Goal: Information Seeking & Learning: Learn about a topic

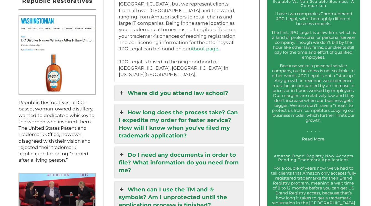
scroll to position [528, 0]
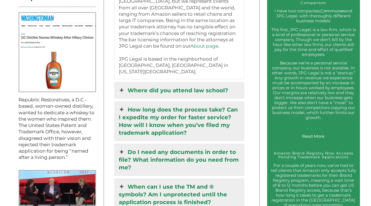
click at [207, 83] on link "Where did you attend law school?" at bounding box center [179, 91] width 129 height 16
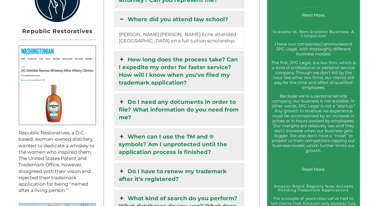
scroll to position [468, 0]
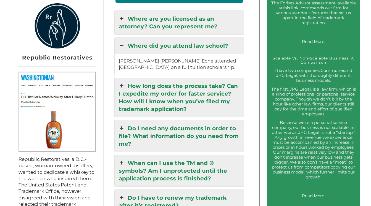
click at [209, 115] on link "How long does the process take? Can I expedite my order for faster service? How…" at bounding box center [179, 97] width 129 height 39
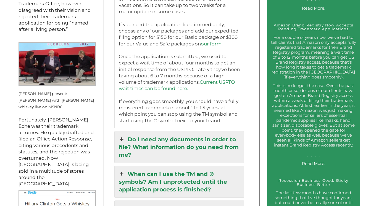
scroll to position [658, 0]
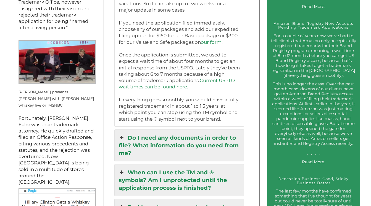
click at [160, 118] on p "Currently you can expect a wait time of about a week or so for each major updat…" at bounding box center [179, 17] width 121 height 212
drag, startPoint x: 154, startPoint y: 118, endPoint x: 176, endPoint y: 118, distance: 22.6
click at [176, 118] on p "Currently you can expect a wait time of about a week or so for each major updat…" at bounding box center [179, 17] width 121 height 212
copy p "® symbol"
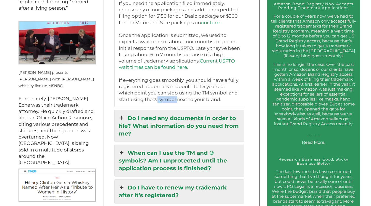
scroll to position [685, 0]
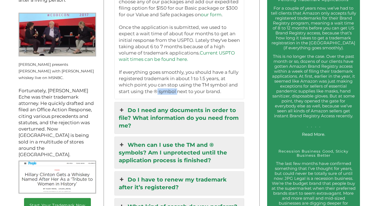
click at [182, 129] on link "Do I need any documents in order to file? What information do you need from me?" at bounding box center [179, 117] width 129 height 31
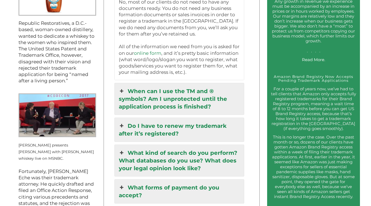
scroll to position [606, 0]
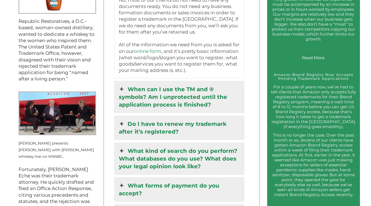
click at [226, 99] on link "When can I use the TM and ® symbols? Am I unprotected until the application pro…" at bounding box center [179, 96] width 129 height 31
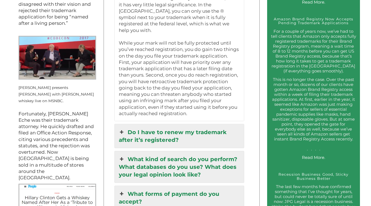
scroll to position [666, 0]
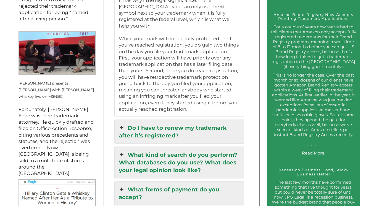
click at [193, 123] on link "Do I have to renew my trademark after it’s registered?" at bounding box center [179, 132] width 129 height 24
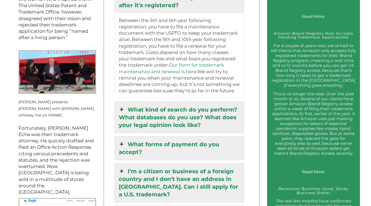
scroll to position [643, 0]
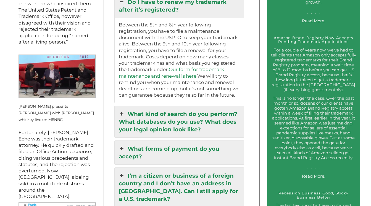
click at [214, 127] on link "What kind of search do you perform? What databases do you use? What does your l…" at bounding box center [179, 121] width 129 height 31
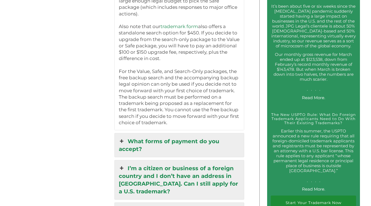
scroll to position [1047, 0]
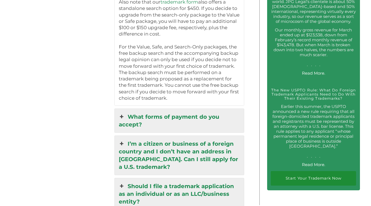
click at [167, 116] on link "What forms of payment do you accept?" at bounding box center [179, 121] width 129 height 24
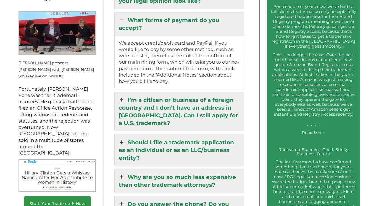
scroll to position [687, 0]
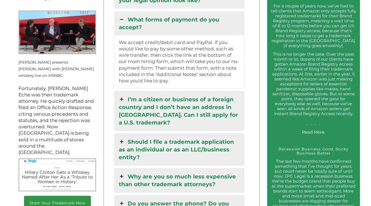
click at [201, 109] on link "I’m a citizen or business of a foreign country and I don’t have an address in […" at bounding box center [179, 111] width 129 height 39
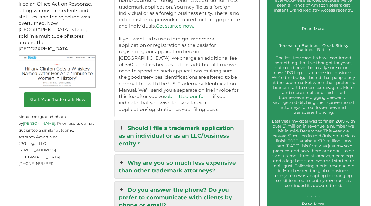
scroll to position [793, 0]
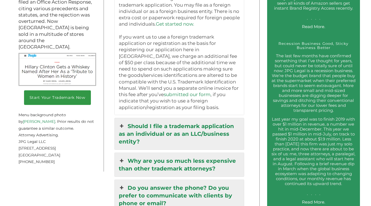
click at [201, 131] on link "Should I file a trademark application as an individual or as an LLC/business en…" at bounding box center [179, 133] width 129 height 31
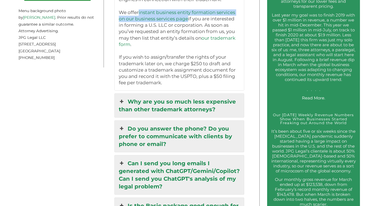
scroll to position [899, 0]
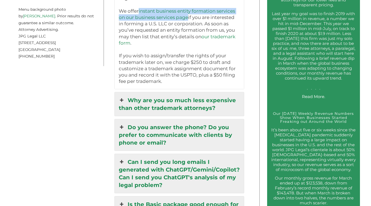
click at [172, 102] on link "Why are you so much less expensive than other trademark attorneys?" at bounding box center [179, 104] width 129 height 24
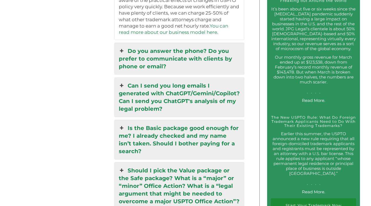
scroll to position [1022, 0]
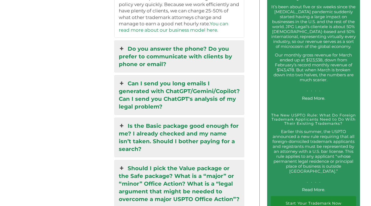
click at [165, 60] on link "Do you answer the phone? Do you prefer to communicate with clients by phone or …" at bounding box center [179, 56] width 129 height 31
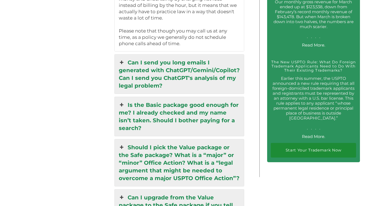
scroll to position [1079, 0]
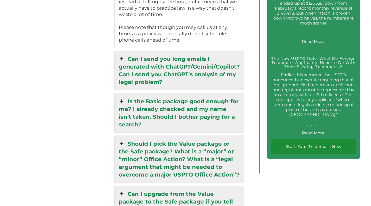
click at [215, 76] on link "Can I send you long emails I generated with ChatGPT/Gemini/Copilot? Can I send …" at bounding box center [179, 70] width 129 height 39
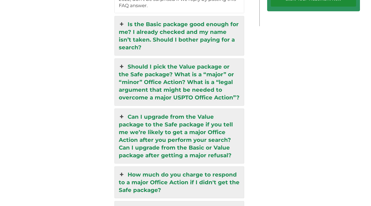
scroll to position [1227, 0]
click at [229, 95] on link "Should I pick the Value package or the Safe package? What is a “major” or “mino…" at bounding box center [179, 82] width 129 height 47
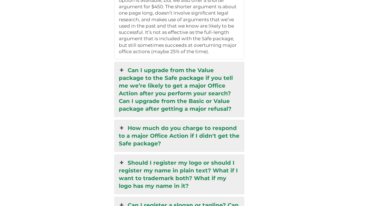
scroll to position [1323, 0]
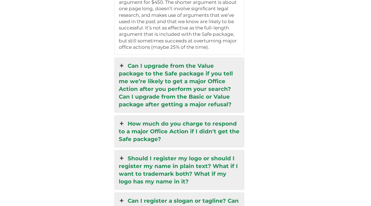
click at [208, 98] on link "Can I upgrade from the Value package to the Safe package if you tell me we’re l…" at bounding box center [179, 85] width 129 height 55
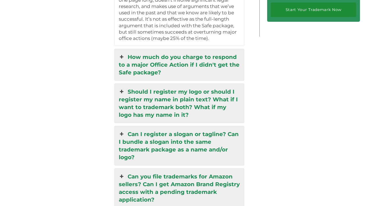
scroll to position [1247, 0]
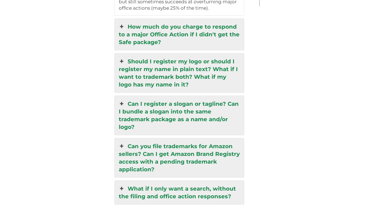
click at [202, 34] on link "How much do you charge to respond to a major Office Action if I didn't get the …" at bounding box center [179, 34] width 129 height 31
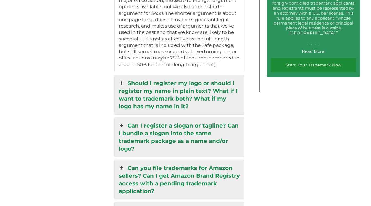
scroll to position [1187, 0]
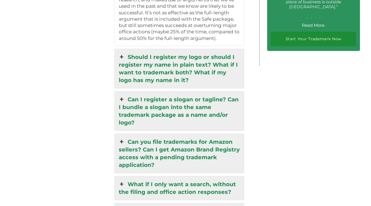
click at [210, 78] on link "Should I register my logo or should I register my name in plain text? What if I…" at bounding box center [179, 68] width 129 height 39
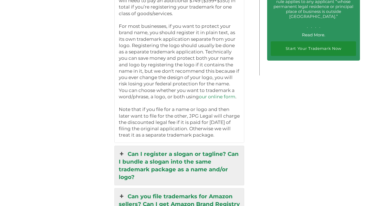
scroll to position [1181, 0]
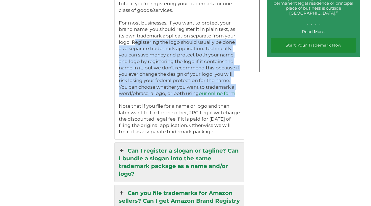
drag, startPoint x: 133, startPoint y: 40, endPoint x: 233, endPoint y: 94, distance: 114.4
click at [233, 94] on p "Filing both a name/word mark and a logo requires two separate applications, but…" at bounding box center [179, 46] width 121 height 180
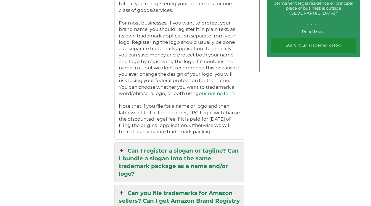
click at [239, 125] on p "Filing both a name/word mark and a logo requires two separate applications, but…" at bounding box center [179, 46] width 121 height 180
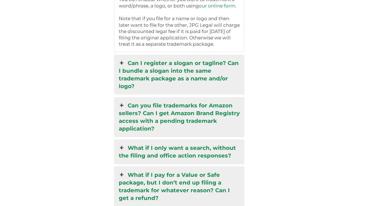
scroll to position [1269, 0]
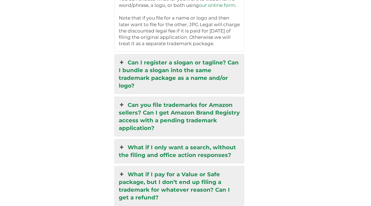
click at [195, 76] on link "Can I register a slogan or tagline? Can I bundle a slogan into the same tradema…" at bounding box center [179, 74] width 129 height 39
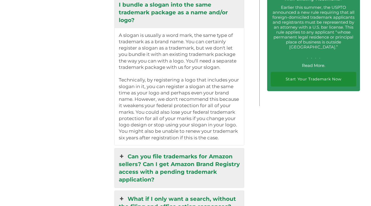
scroll to position [1148, 0]
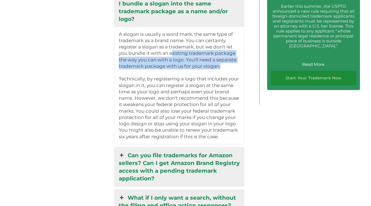
drag, startPoint x: 173, startPoint y: 50, endPoint x: 235, endPoint y: 68, distance: 64.5
click at [235, 68] on p "A slogan is usually a word mark, the same type of trademark as a brand name. Yo…" at bounding box center [179, 50] width 121 height 39
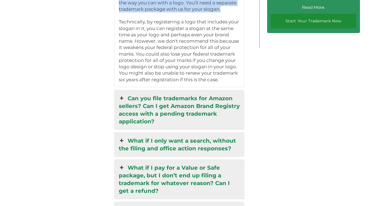
scroll to position [1205, 0]
click at [206, 109] on link "Can you file trademarks for Amazon sellers? Can I get Amazon Brand Registry acc…" at bounding box center [179, 109] width 129 height 39
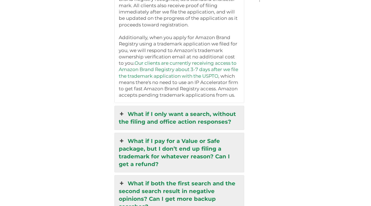
scroll to position [1251, 0]
click at [192, 116] on link "What if I only want a search, without the filing and office action responses?" at bounding box center [179, 118] width 129 height 24
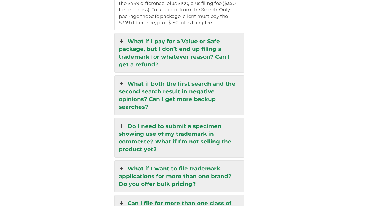
scroll to position [1368, 0]
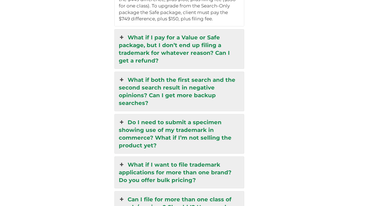
click at [204, 50] on link "What if I pay for a Value or Safe package, but I don’t end up filing a trademar…" at bounding box center [179, 49] width 129 height 39
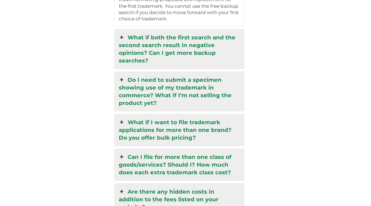
scroll to position [1519, 0]
click at [162, 46] on link "What if both the first search and the second search result in negative opinions…" at bounding box center [179, 48] width 129 height 39
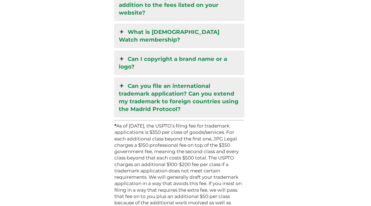
scroll to position [1591, 0]
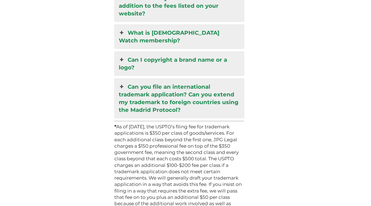
click at [183, 88] on link "Can you file an international trademark application? Can you extend my trademar…" at bounding box center [179, 98] width 129 height 39
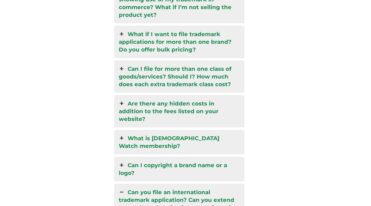
scroll to position [1344, 0]
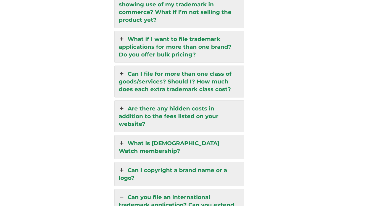
click at [175, 116] on link "Are there any hidden costs in addition to the fees listed on your website?" at bounding box center [179, 116] width 129 height 31
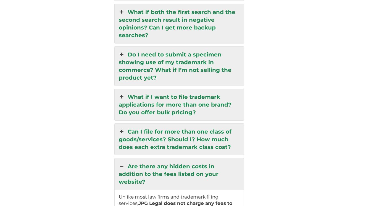
scroll to position [1275, 0]
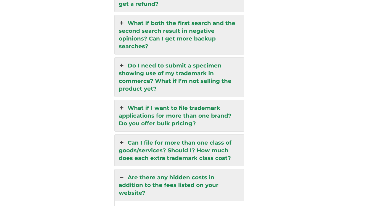
click at [201, 85] on link "Do I need to submit a specimen showing use of my trademark in commerce? What if…" at bounding box center [179, 77] width 129 height 39
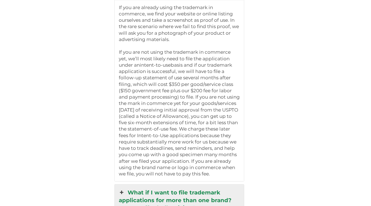
scroll to position [1375, 0]
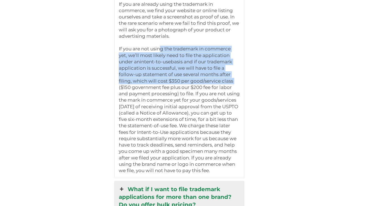
drag, startPoint x: 160, startPoint y: 49, endPoint x: 237, endPoint y: 79, distance: 83.0
click at [239, 80] on p "If you are not using the trademark in commerce yet, we’ll most likely need to f…" at bounding box center [179, 110] width 121 height 128
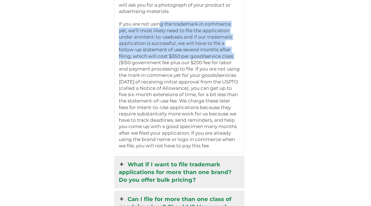
scroll to position [1403, 0]
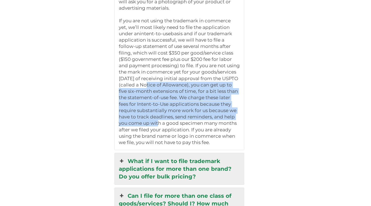
drag, startPoint x: 180, startPoint y: 87, endPoint x: 235, endPoint y: 122, distance: 65.2
click at [235, 122] on p "If you are not using the trademark in commerce yet, we’ll most likely need to f…" at bounding box center [179, 82] width 121 height 128
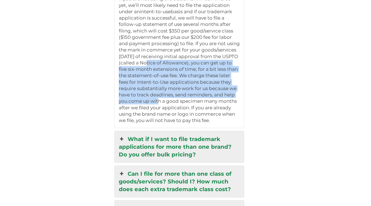
scroll to position [1411, 0]
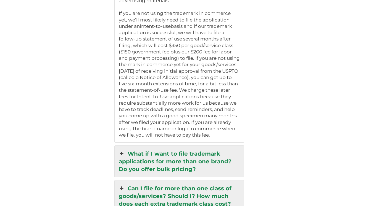
click at [232, 119] on p "If you are not using the trademark in commerce yet, we’ll most likely need to f…" at bounding box center [179, 74] width 121 height 128
drag, startPoint x: 171, startPoint y: 92, endPoint x: 232, endPoint y: 141, distance: 77.8
click at [232, 139] on p "If you are not using the trademark in commerce yet, we’ll most likely need to f…" at bounding box center [179, 74] width 121 height 128
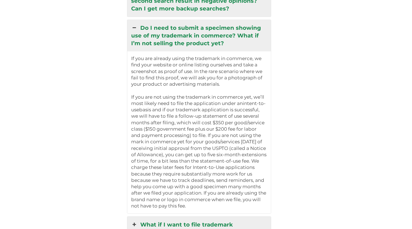
scroll to position [1286, 0]
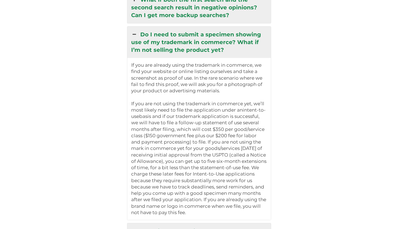
scroll to position [1279, 0]
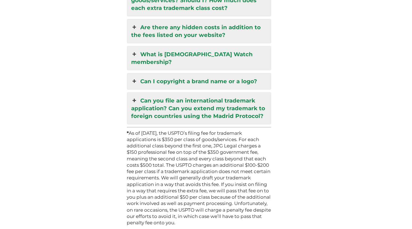
click at [226, 93] on link "Can you file an international trademark application? Can you extend my trademar…" at bounding box center [199, 108] width 144 height 31
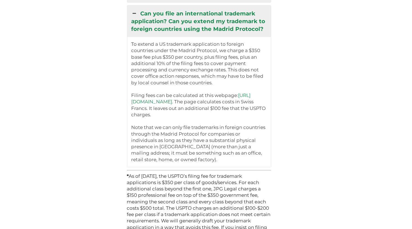
scroll to position [1384, 0]
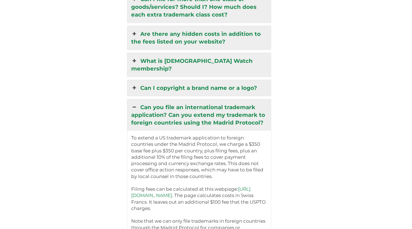
click at [224, 99] on link "Can you file an international trademark application? Can you extend my trademar…" at bounding box center [199, 114] width 144 height 31
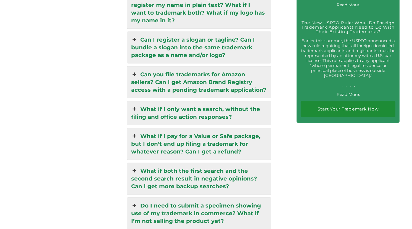
scroll to position [1107, 0]
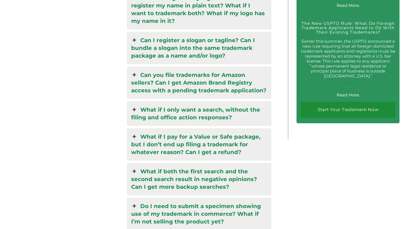
click at [191, 199] on link "Do I need to submit a specimen showing use of my trademark in commerce? What if…" at bounding box center [199, 213] width 144 height 31
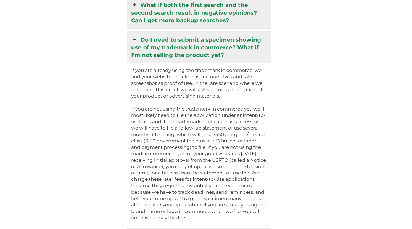
scroll to position [1274, 0]
